Goal: Transaction & Acquisition: Register for event/course

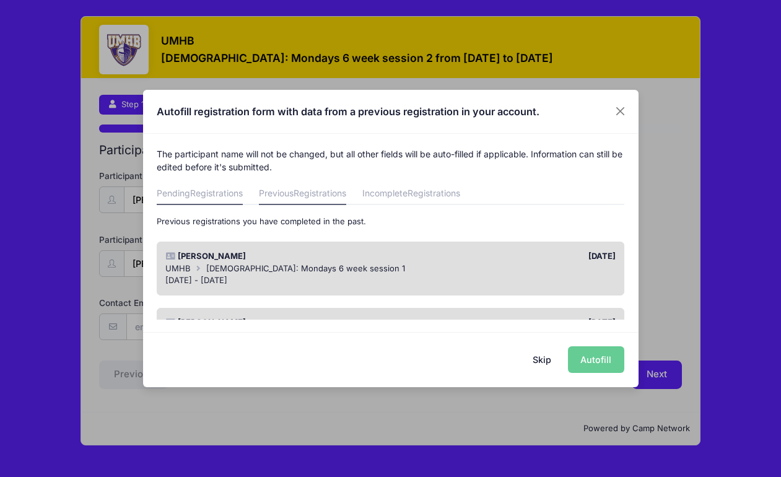
click at [224, 188] on span "Registrations" at bounding box center [216, 193] width 53 height 11
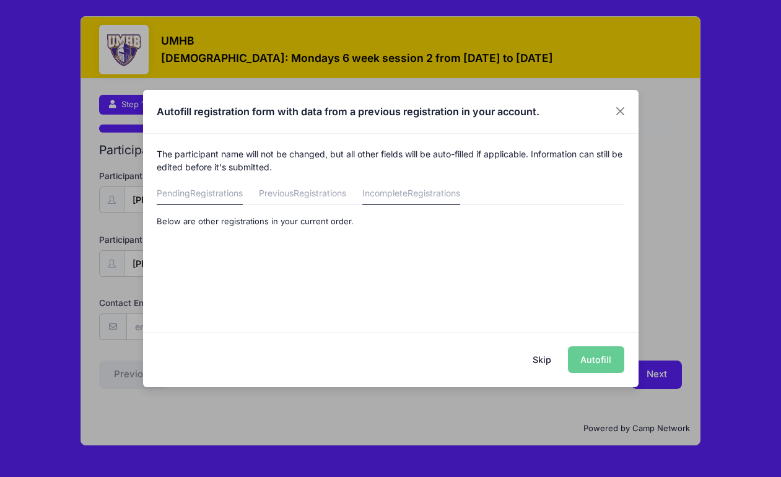
click at [395, 190] on link "Incomplete Registrations" at bounding box center [412, 194] width 98 height 22
click at [303, 191] on span "Registrations" at bounding box center [320, 193] width 53 height 11
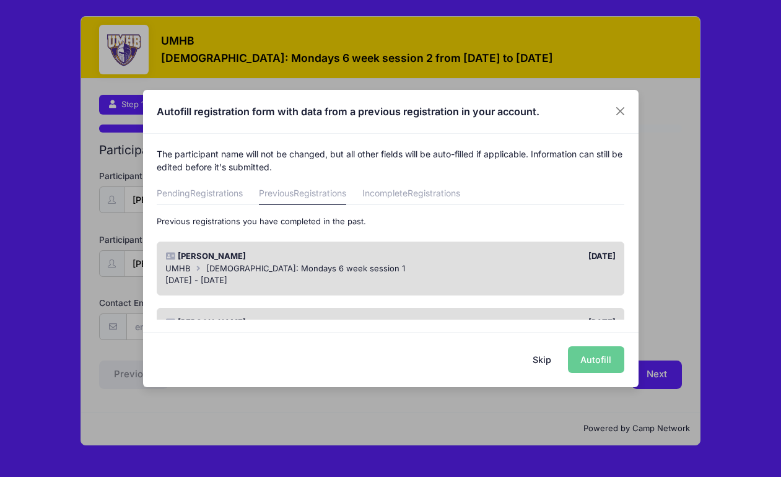
click at [402, 255] on div "[DATE]" at bounding box center [506, 256] width 231 height 12
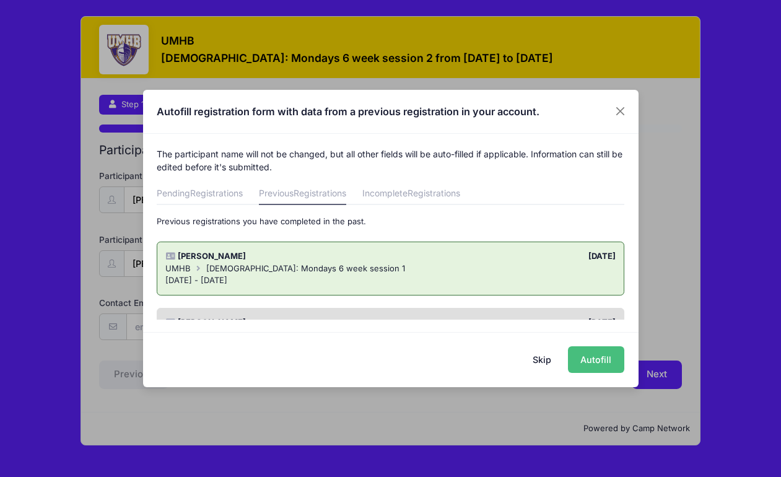
click at [584, 363] on button "Autofill" at bounding box center [596, 359] width 56 height 27
type input "[EMAIL_ADDRESS][DOMAIN_NAME]"
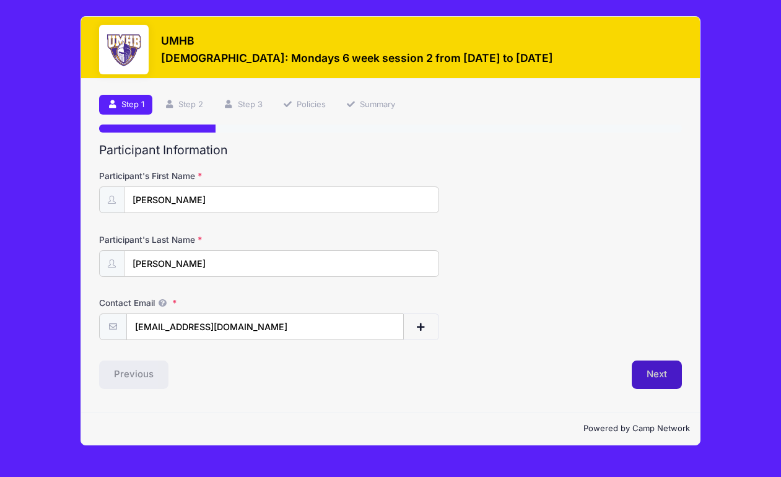
click at [656, 376] on button "Next" at bounding box center [657, 375] width 50 height 29
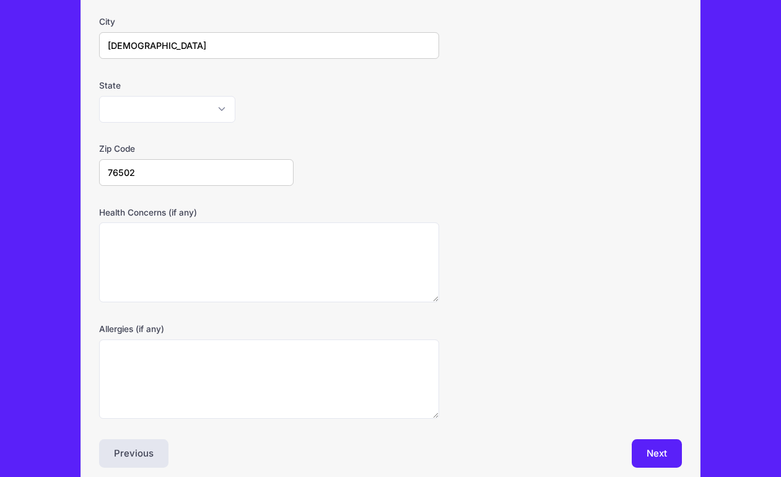
scroll to position [284, 0]
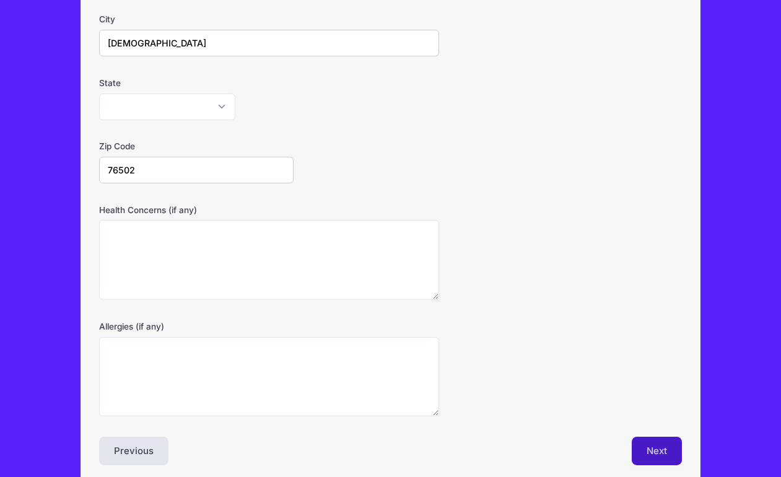
click at [656, 447] on button "Next" at bounding box center [657, 451] width 50 height 29
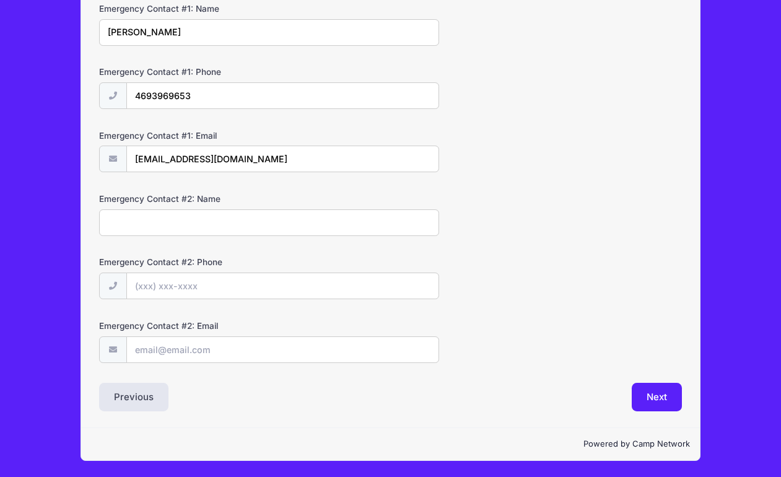
scroll to position [361, 0]
click at [657, 396] on button "Next" at bounding box center [657, 397] width 50 height 29
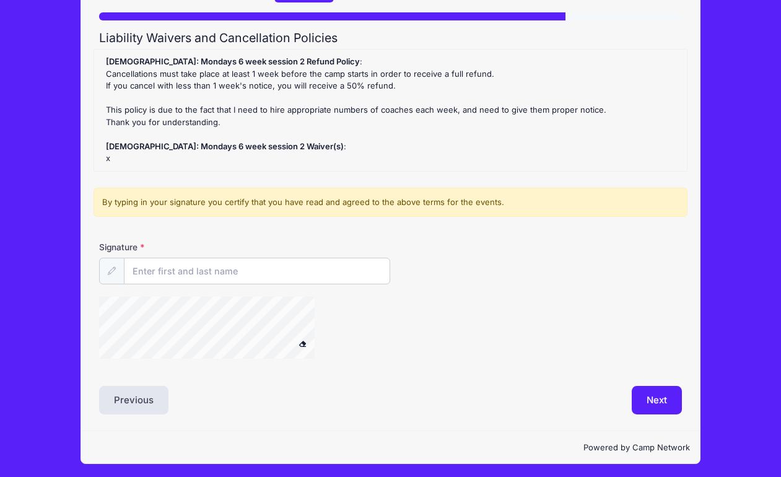
scroll to position [112, 0]
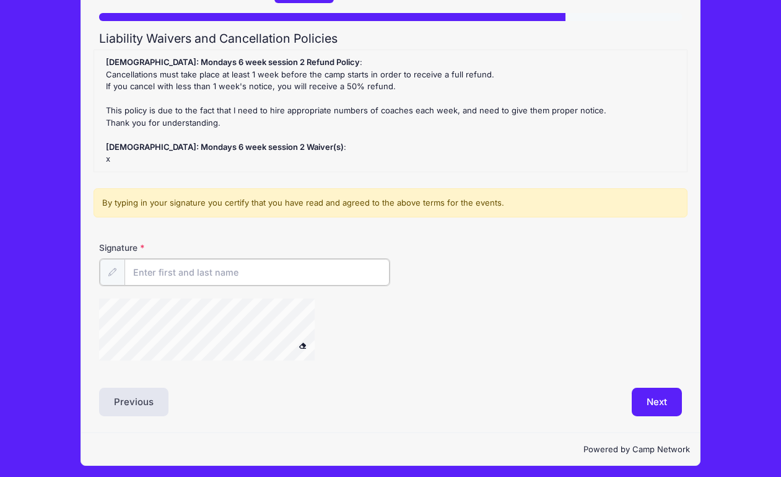
click at [212, 276] on input "Signature" at bounding box center [257, 272] width 265 height 27
type input "[PERSON_NAME]"
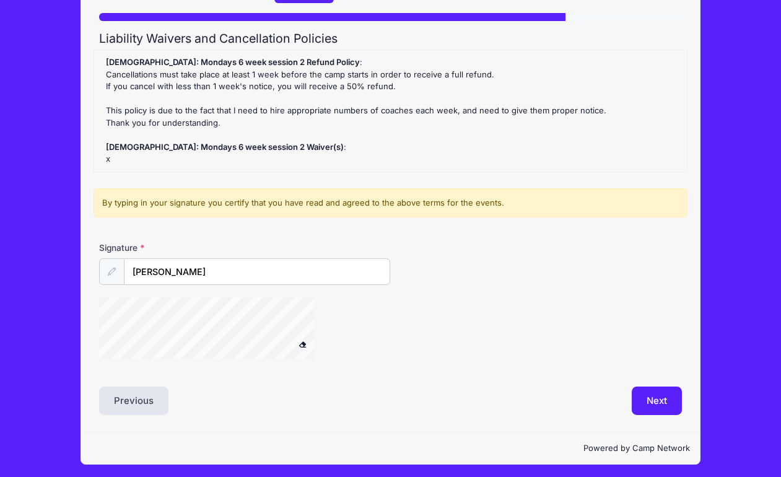
click at [372, 317] on div at bounding box center [293, 330] width 389 height 66
click at [110, 273] on div at bounding box center [111, 271] width 25 height 27
click at [115, 268] on icon at bounding box center [112, 272] width 8 height 8
click at [661, 407] on button "Next" at bounding box center [657, 401] width 50 height 29
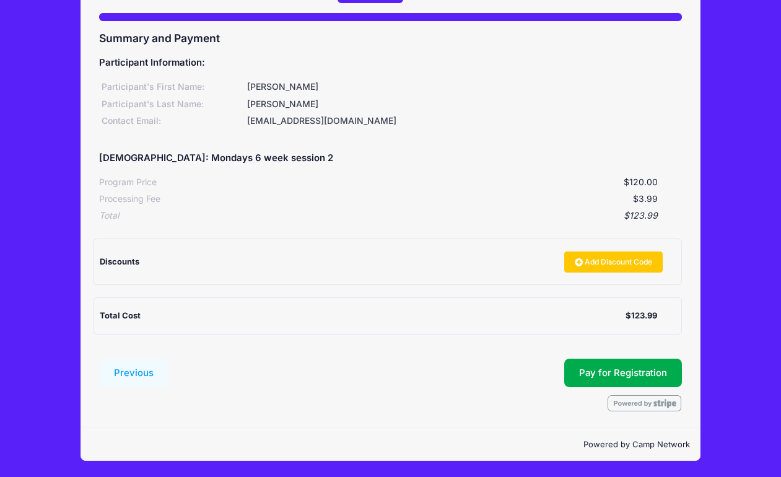
scroll to position [110, 0]
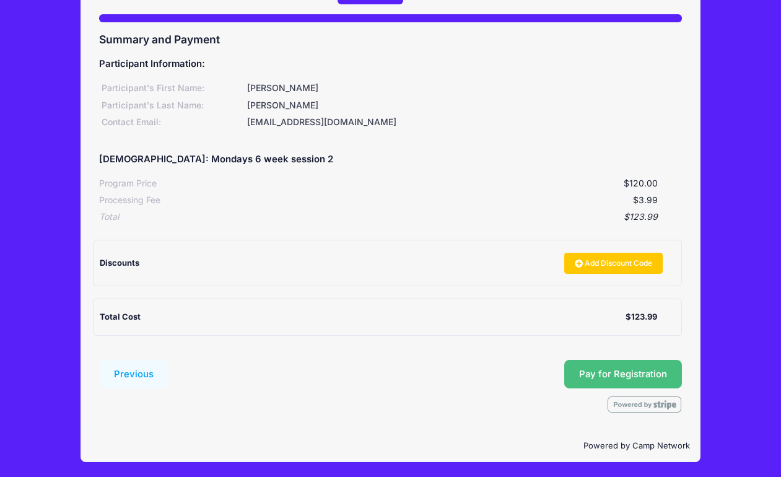
click at [622, 374] on button "Pay for Registration" at bounding box center [624, 374] width 118 height 29
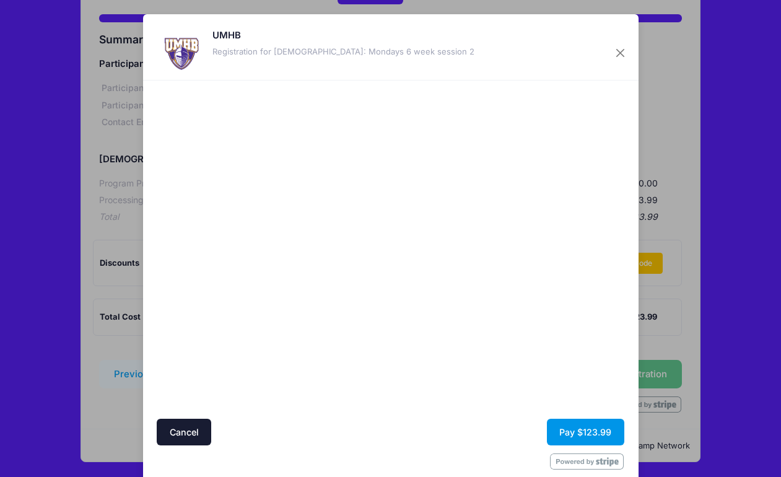
click at [576, 431] on button "Pay $123.99" at bounding box center [585, 432] width 77 height 27
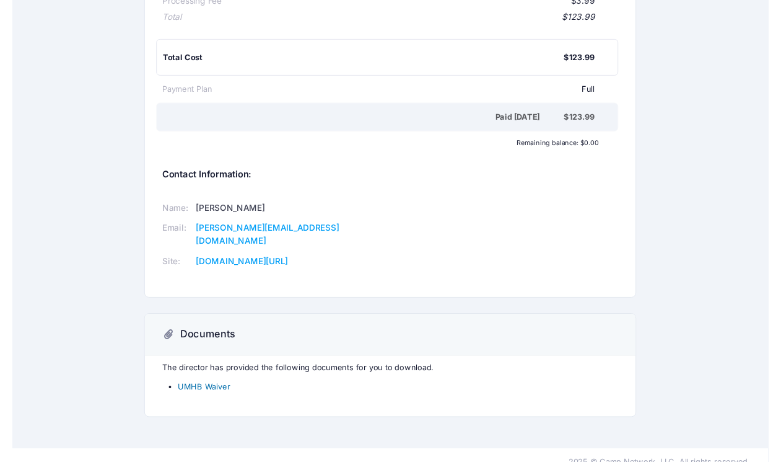
scroll to position [209, 0]
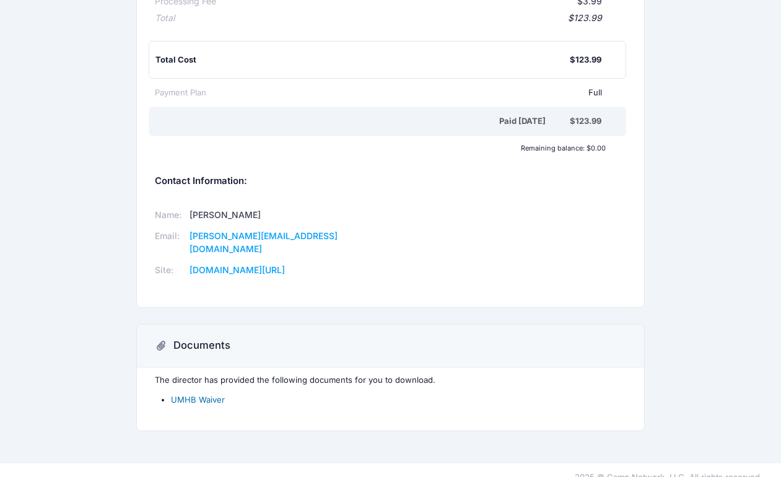
click at [208, 395] on link "UMHB Waiver" at bounding box center [198, 400] width 54 height 10
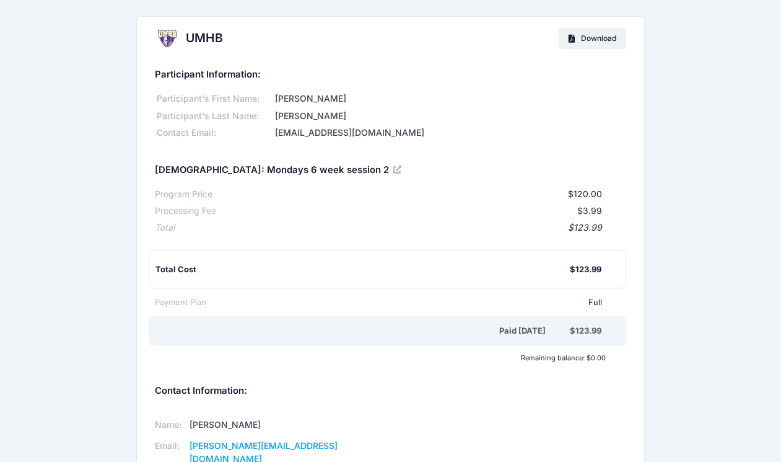
scroll to position [0, 0]
click at [605, 42] on span "Download" at bounding box center [598, 37] width 35 height 9
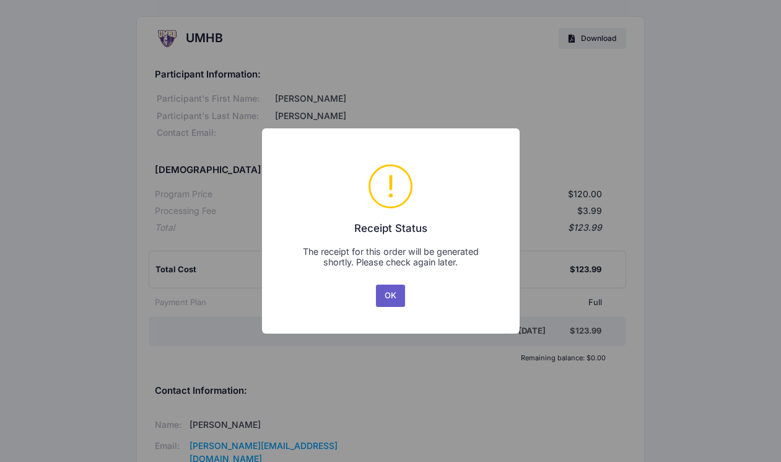
click at [385, 297] on button "OK" at bounding box center [391, 295] width 30 height 22
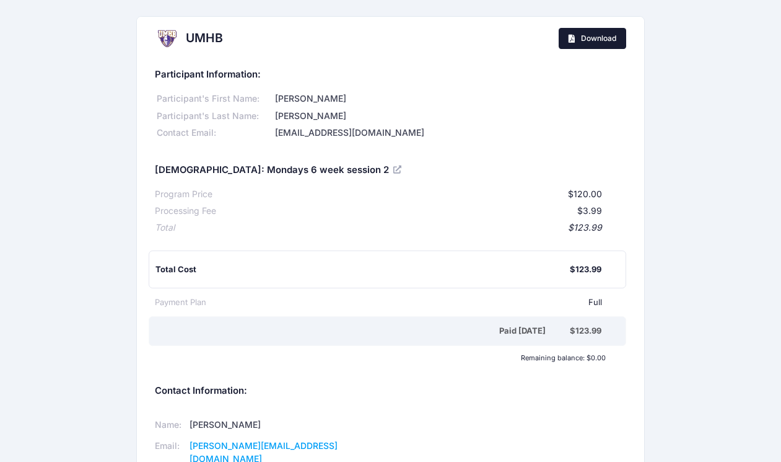
click at [591, 37] on span "Download" at bounding box center [598, 37] width 35 height 9
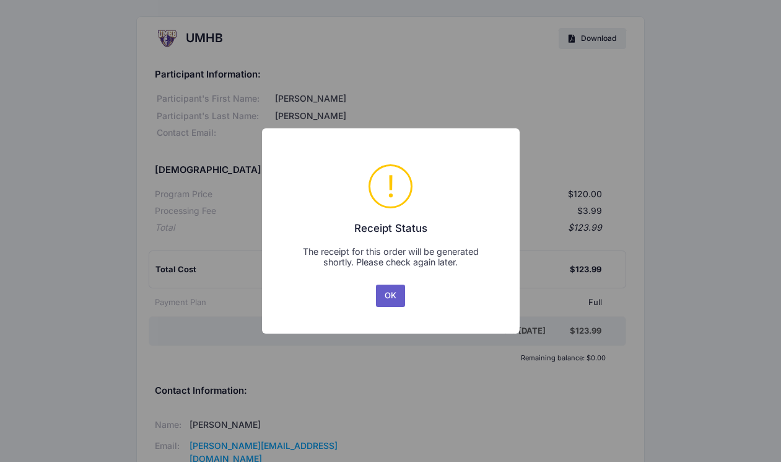
click at [384, 292] on button "OK" at bounding box center [391, 295] width 30 height 22
